Goal: Task Accomplishment & Management: Use online tool/utility

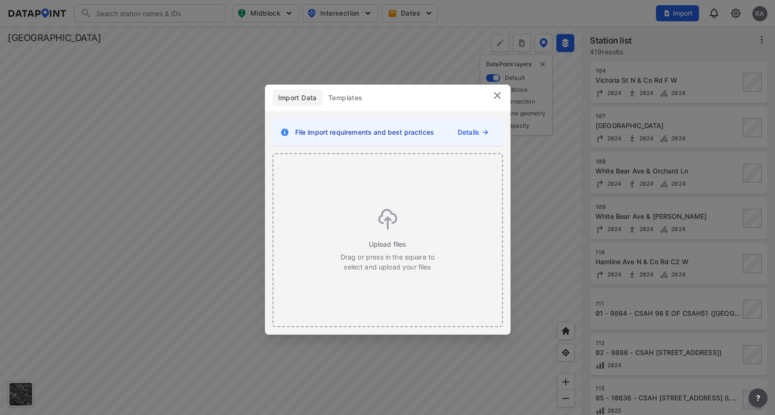
click at [496, 95] on img at bounding box center [496, 95] width 11 height 11
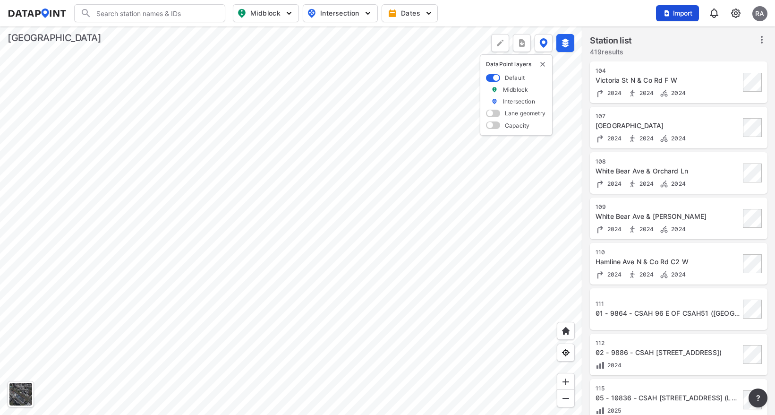
click at [679, 13] on span "Import" at bounding box center [677, 12] width 32 height 9
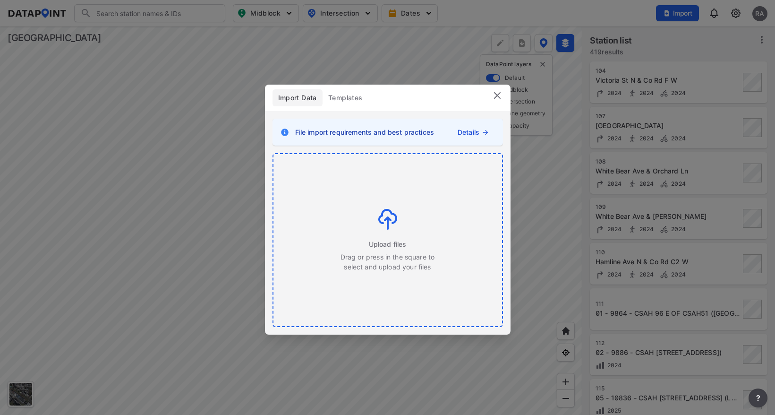
click at [390, 220] on img at bounding box center [387, 219] width 19 height 21
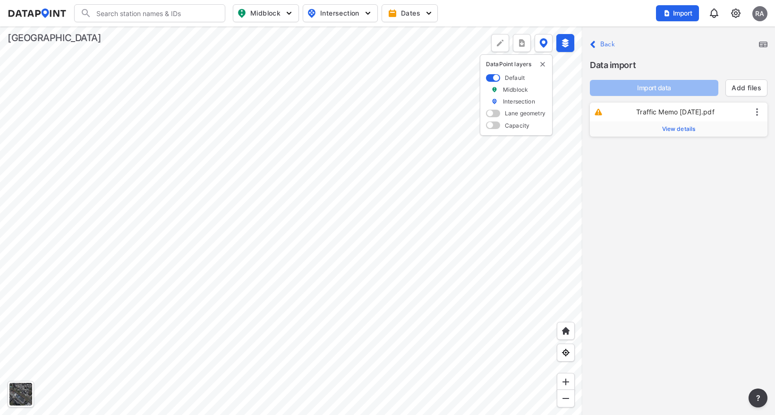
click at [680, 128] on span "View details" at bounding box center [679, 129] width 34 height 8
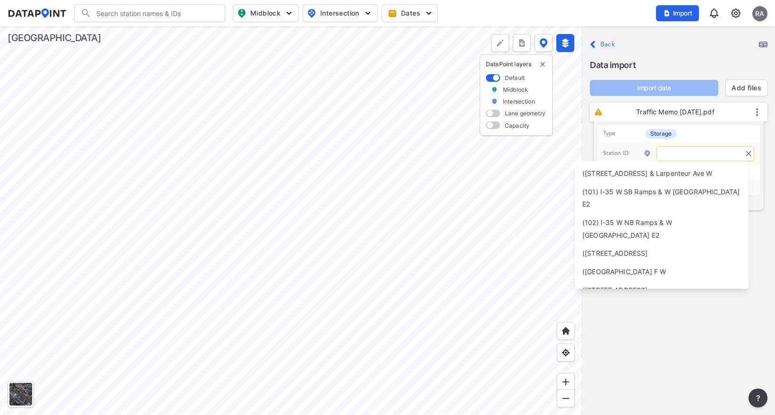
click at [686, 154] on input "text" at bounding box center [705, 153] width 98 height 15
click at [613, 175] on span "([STREET_ADDRESS] & Larpenteur Ave W" at bounding box center [647, 173] width 130 height 8
type input "100"
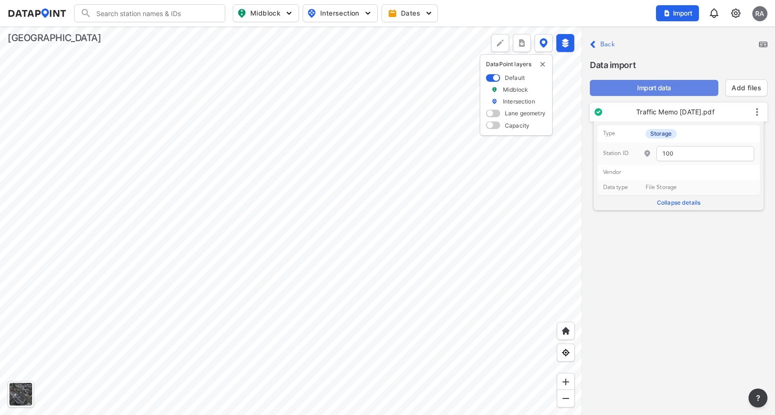
click at [652, 89] on span "Import data" at bounding box center [653, 87] width 113 height 9
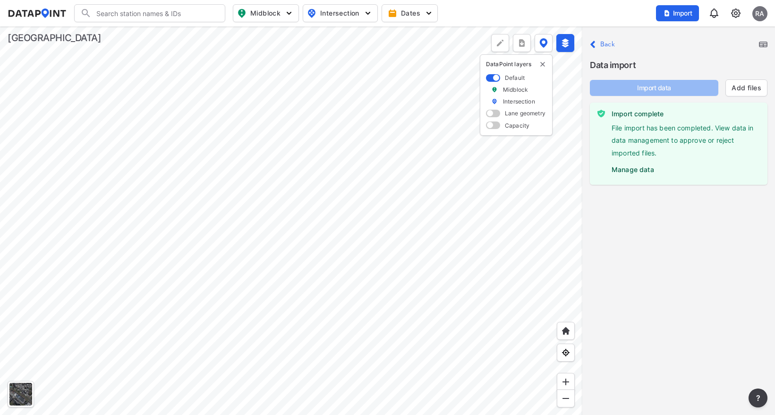
click at [627, 168] on label "Manage data" at bounding box center [685, 167] width 148 height 14
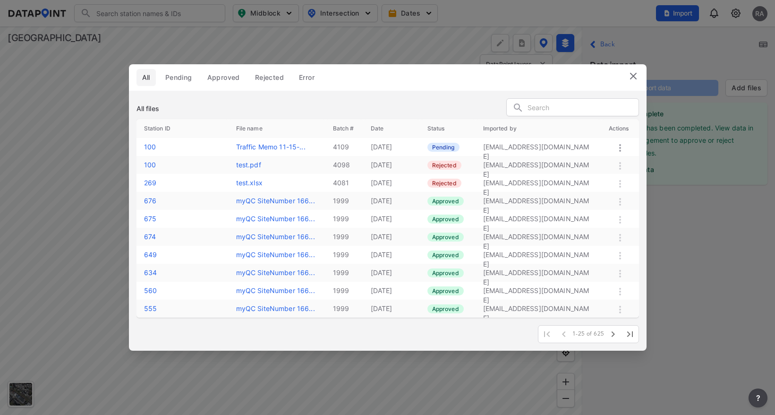
click at [621, 149] on icon at bounding box center [619, 147] width 11 height 11
click at [601, 182] on label "Reject" at bounding box center [605, 180] width 20 height 9
click at [630, 74] on img at bounding box center [632, 75] width 11 height 11
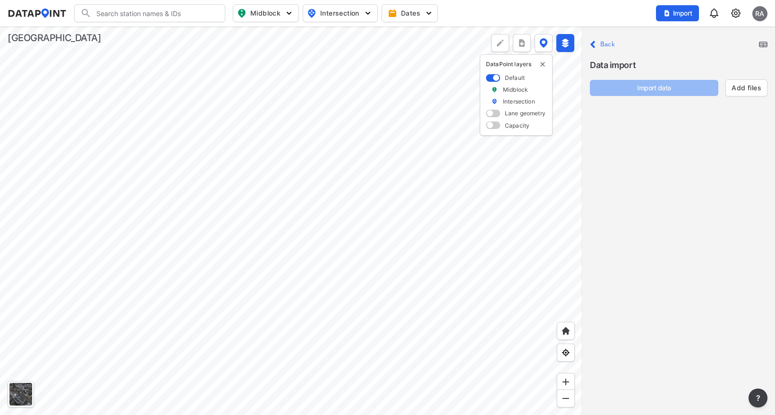
click at [683, 234] on div "Close Back Data import Import data Add files" at bounding box center [678, 220] width 193 height 388
